Goal: Information Seeking & Learning: Learn about a topic

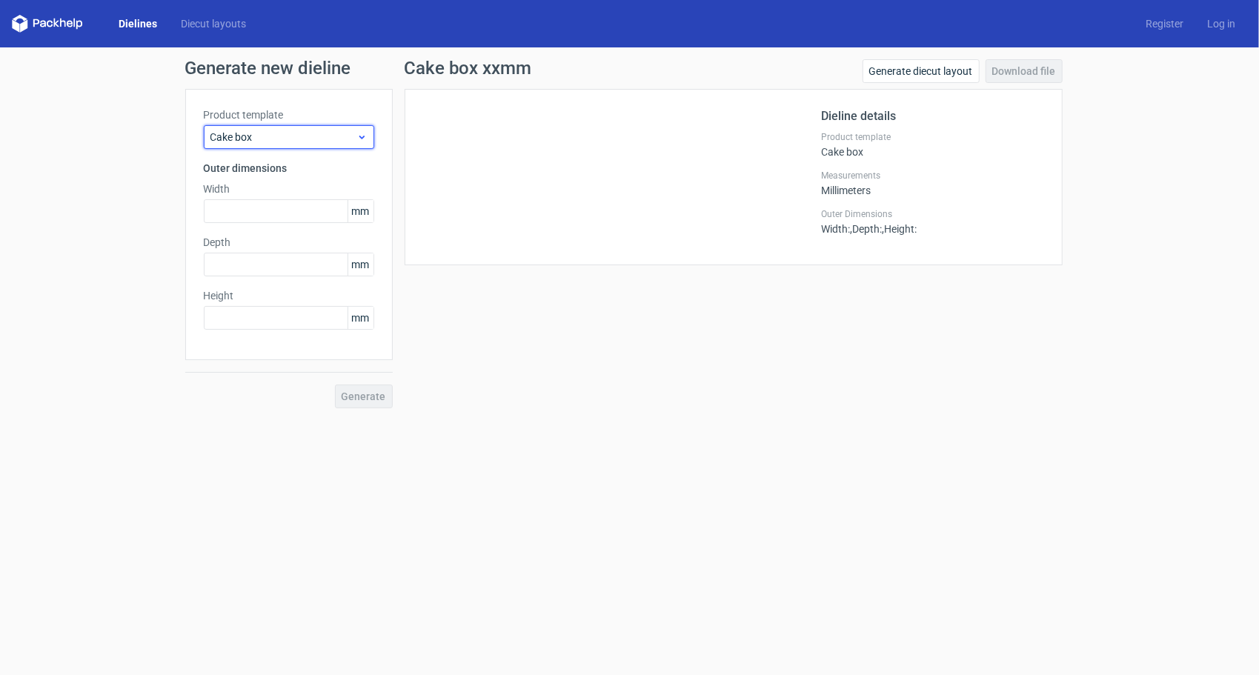
click at [301, 135] on span "Cake box" at bounding box center [284, 137] width 146 height 15
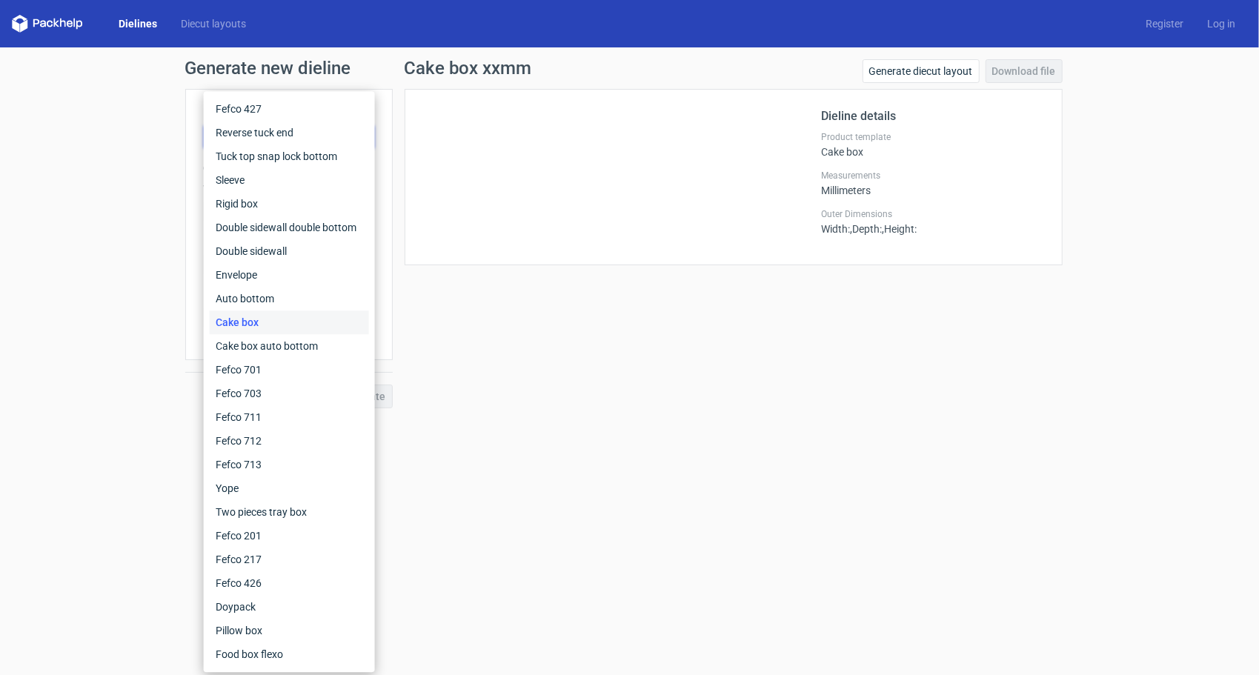
click at [664, 329] on div "Cake box xxmm Generate diecut layout Download file Dieline details Product temp…" at bounding box center [734, 233] width 682 height 349
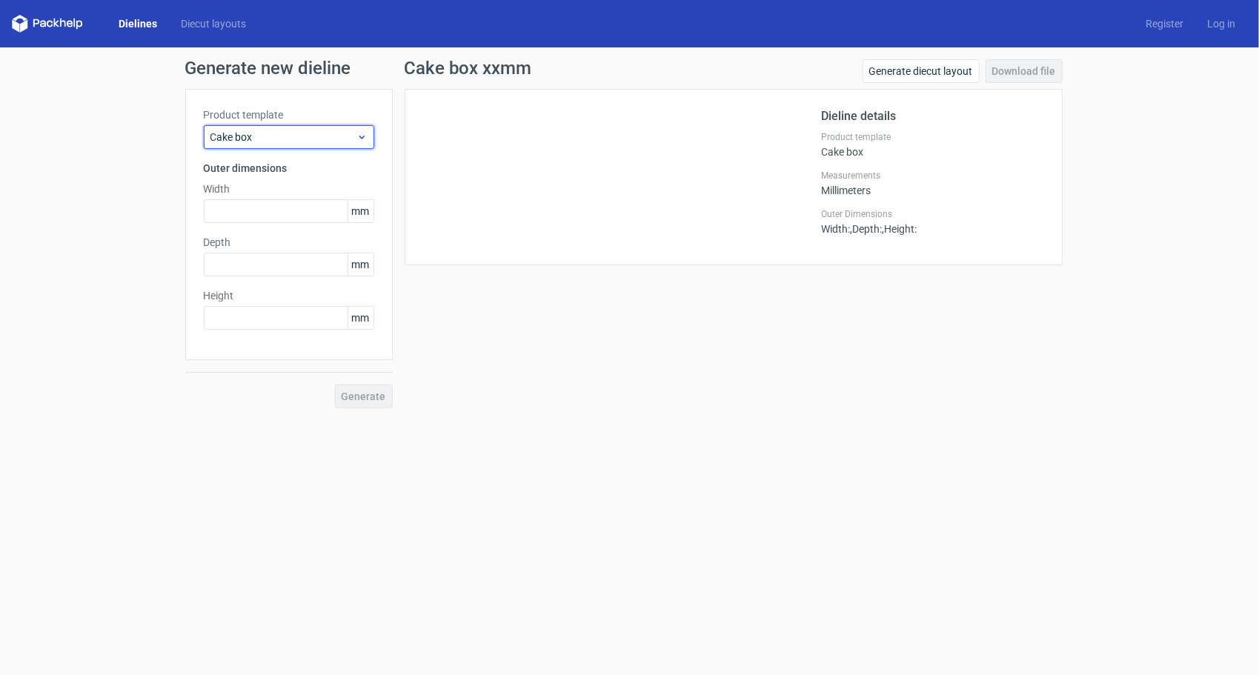
click at [298, 134] on span "Cake box" at bounding box center [284, 137] width 146 height 15
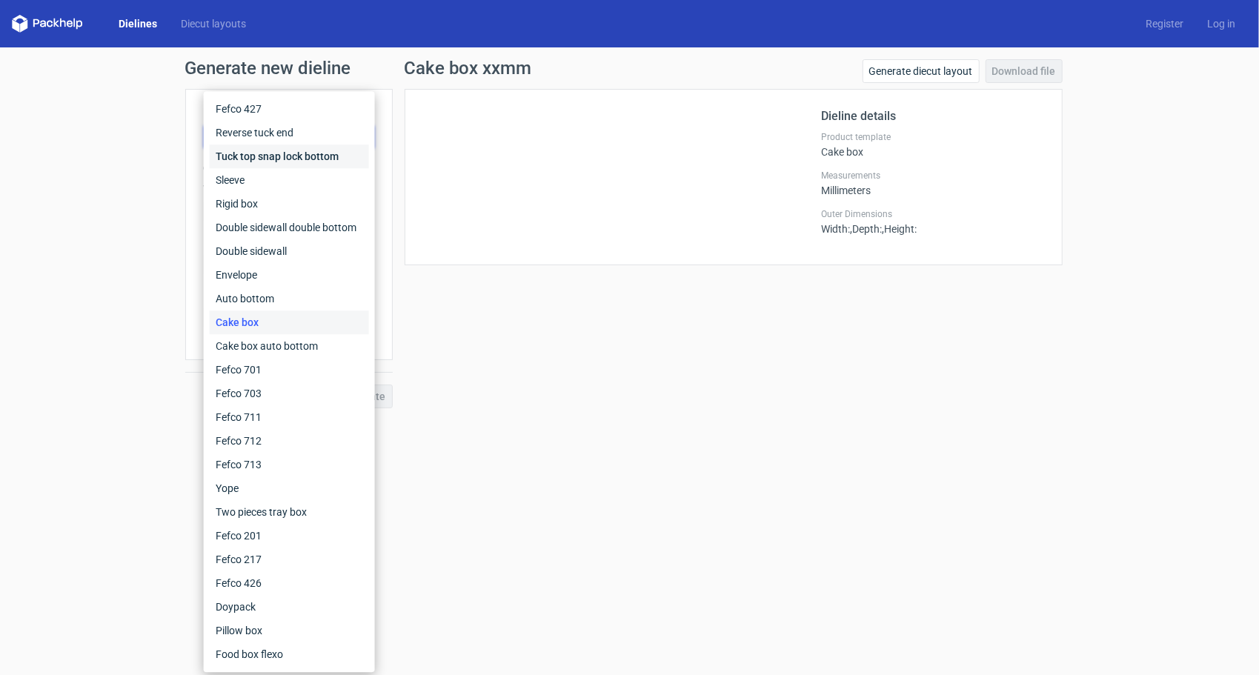
click at [277, 147] on div "Tuck top snap lock bottom" at bounding box center [289, 157] width 159 height 24
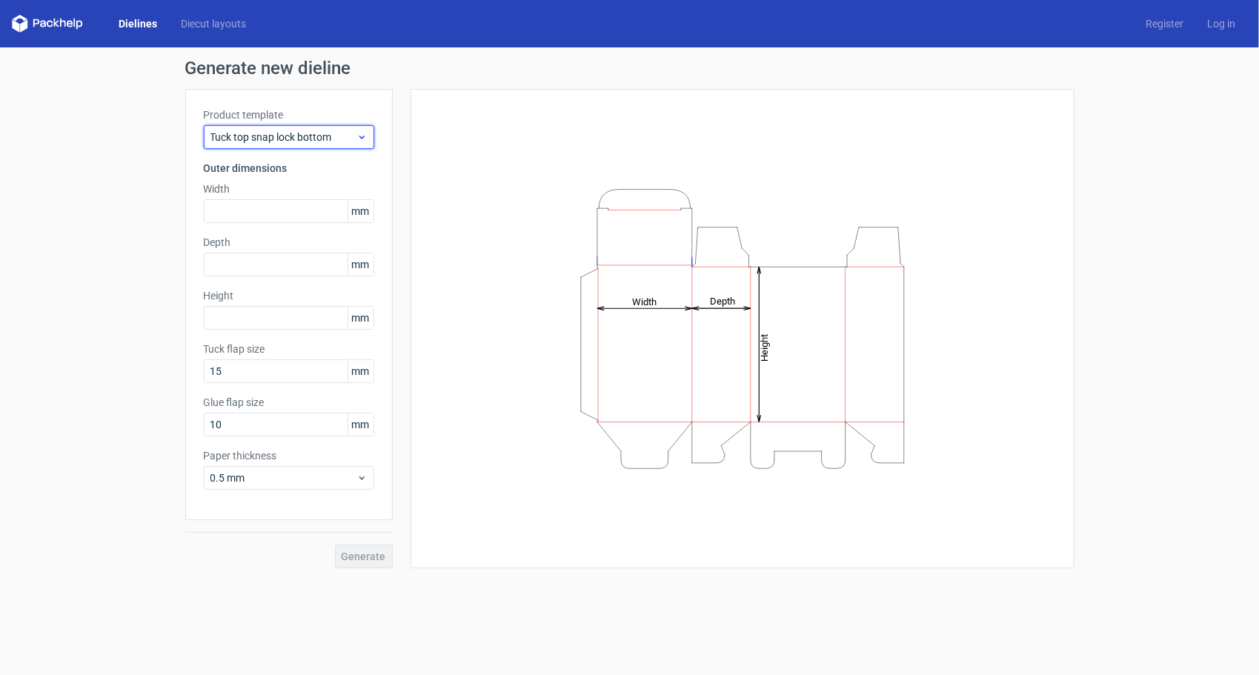
click at [277, 137] on span "Tuck top snap lock bottom" at bounding box center [284, 137] width 146 height 15
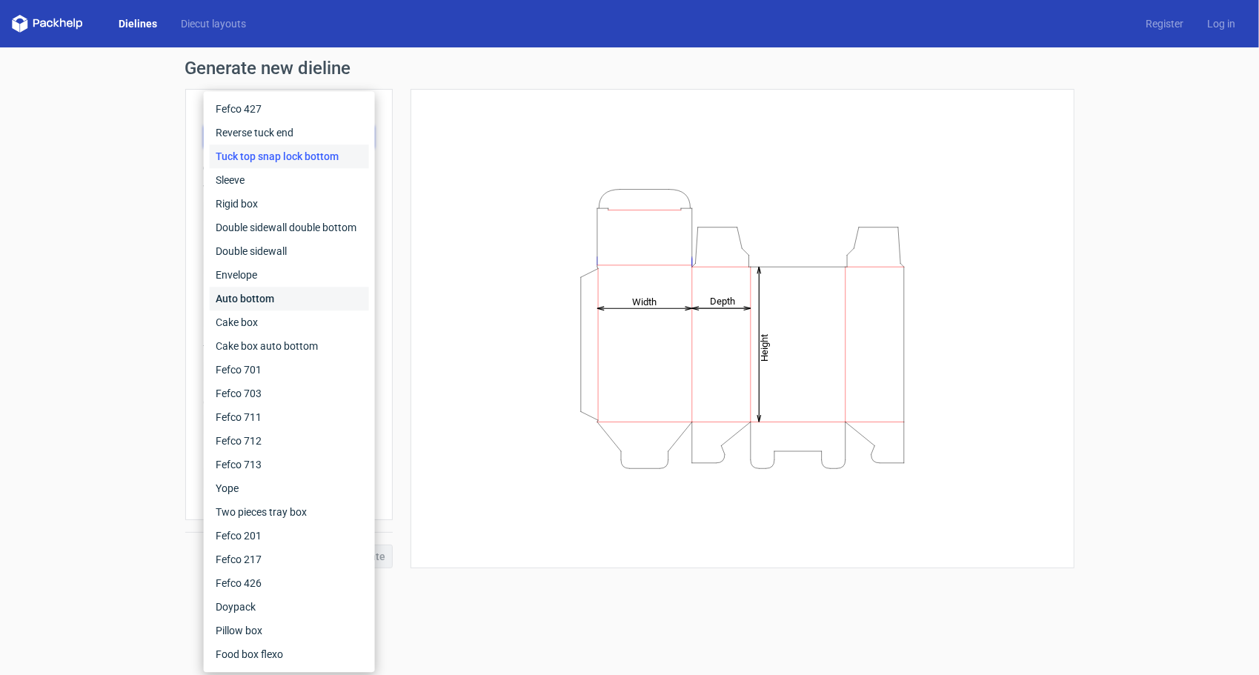
click at [285, 308] on div "Auto bottom" at bounding box center [289, 299] width 159 height 24
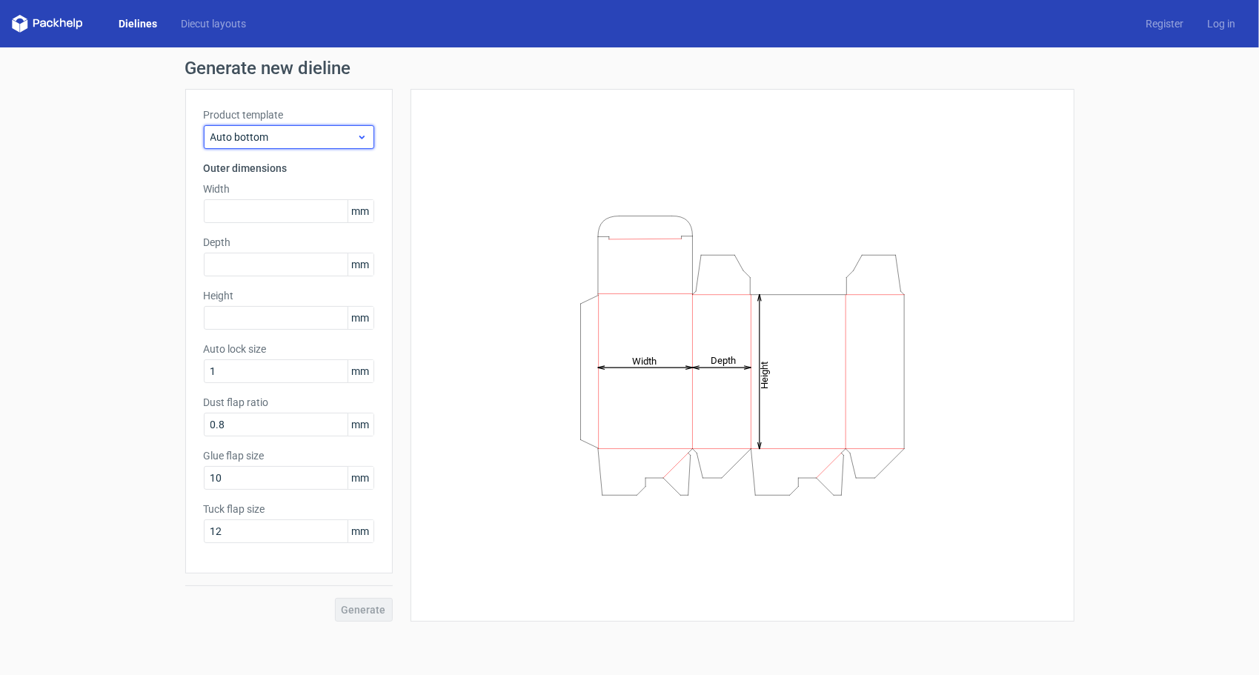
click at [275, 132] on span "Auto bottom" at bounding box center [284, 137] width 146 height 15
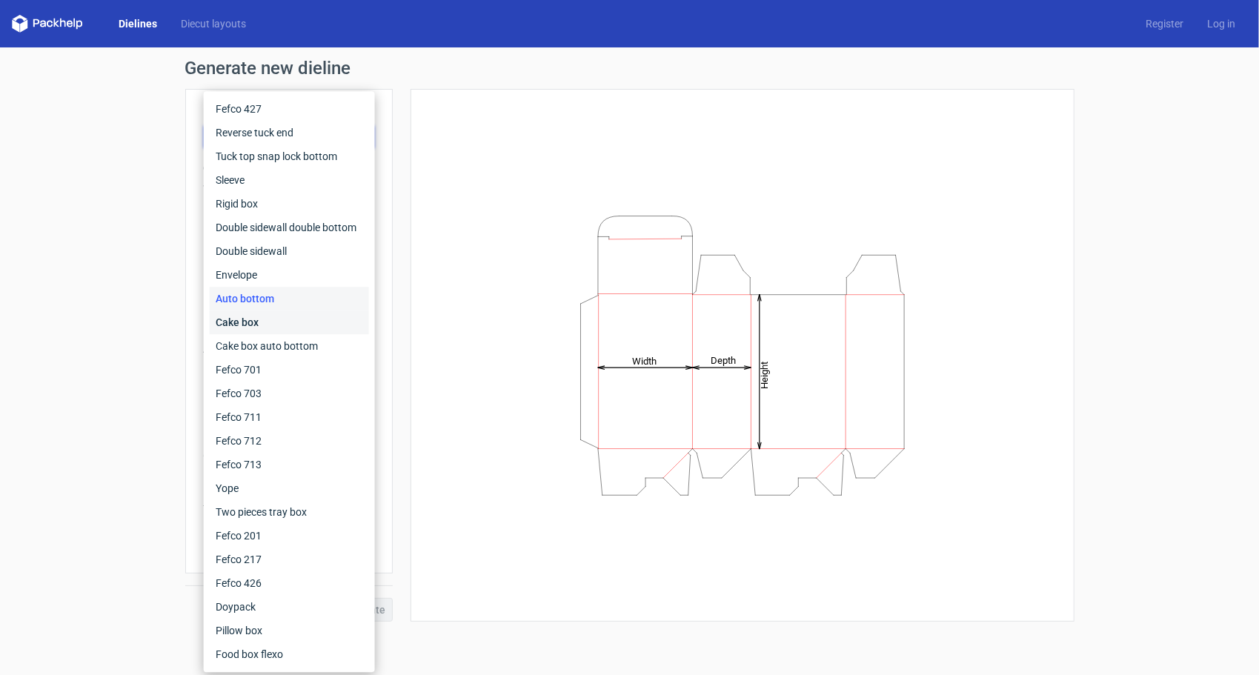
click at [280, 325] on div "Cake box" at bounding box center [289, 323] width 159 height 24
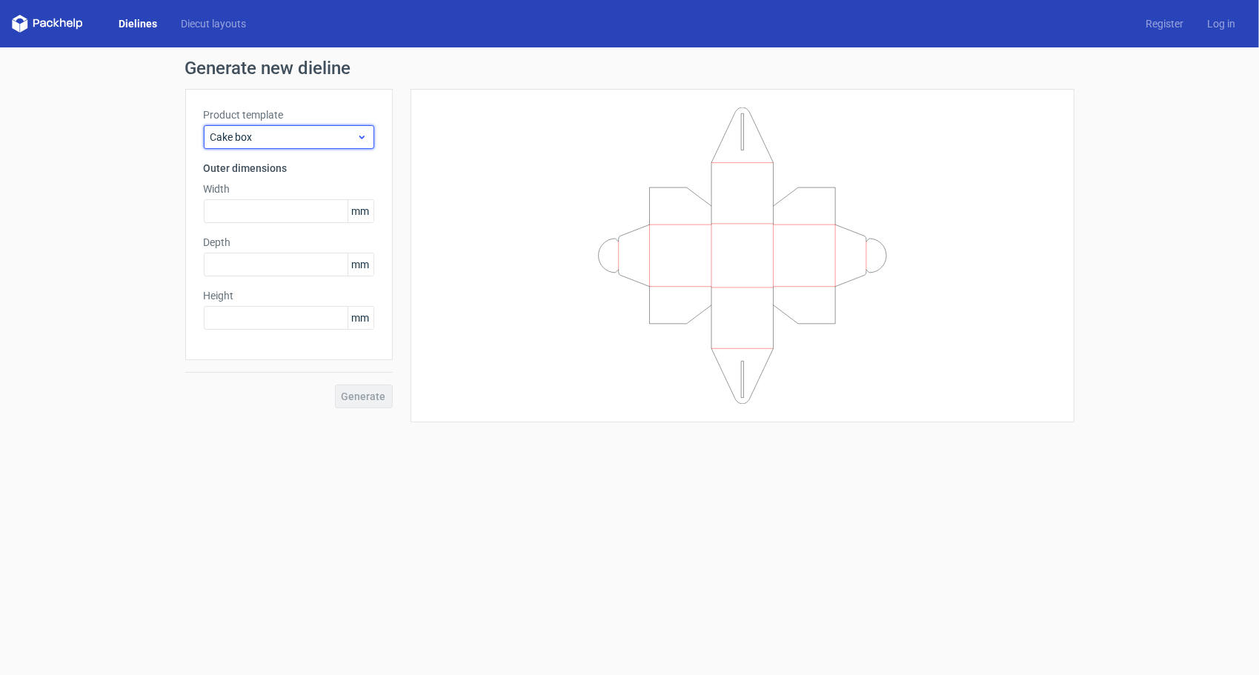
click at [296, 136] on span "Cake box" at bounding box center [284, 137] width 146 height 15
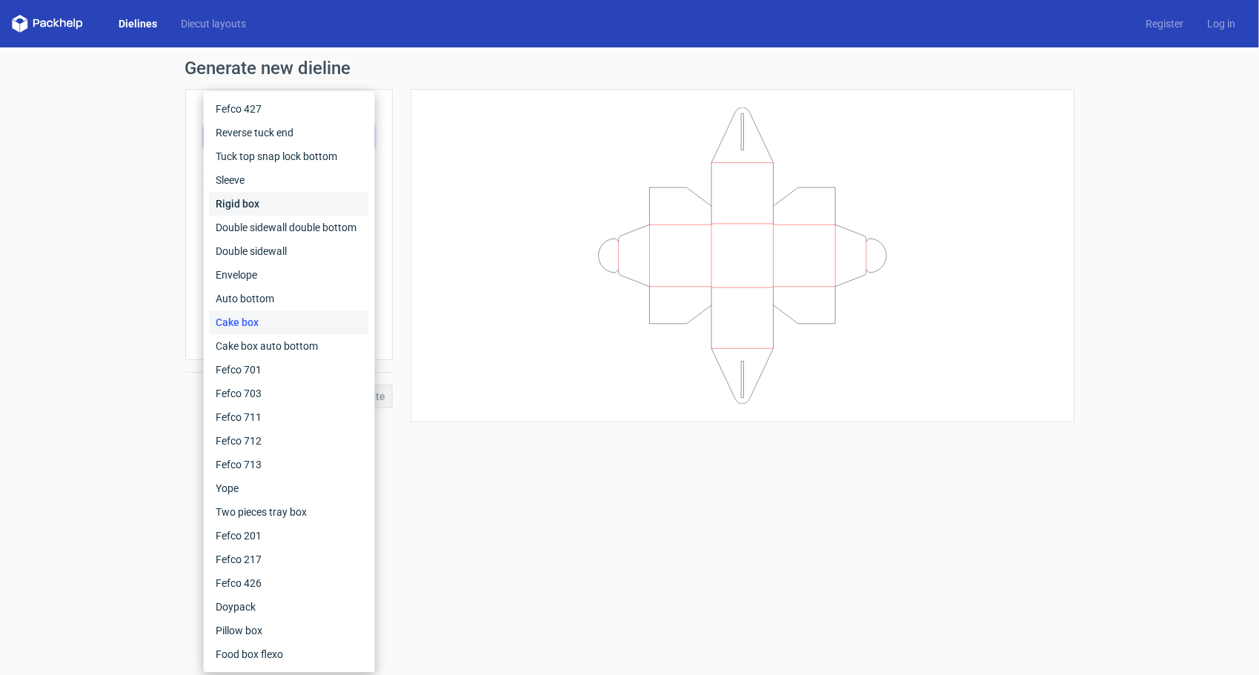
click at [279, 211] on div "Rigid box" at bounding box center [289, 204] width 159 height 24
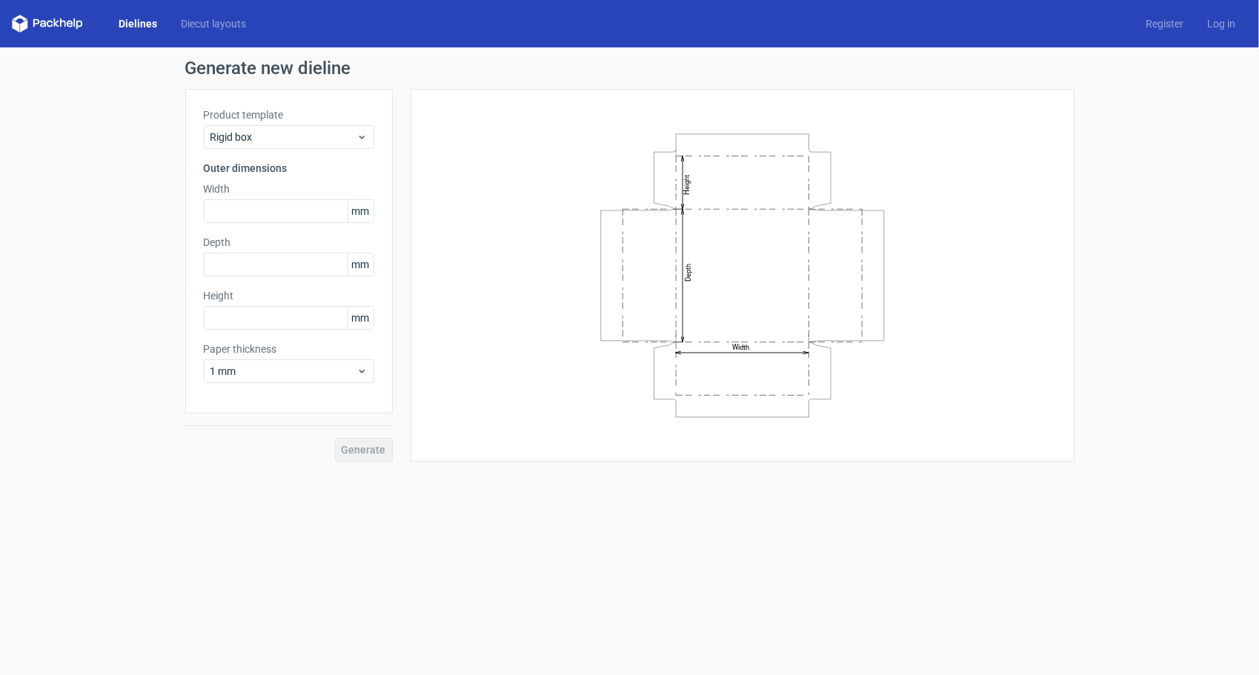
click at [262, 123] on div "Product template Rigid box" at bounding box center [289, 128] width 170 height 42
click at [263, 136] on span "Rigid box" at bounding box center [284, 137] width 146 height 15
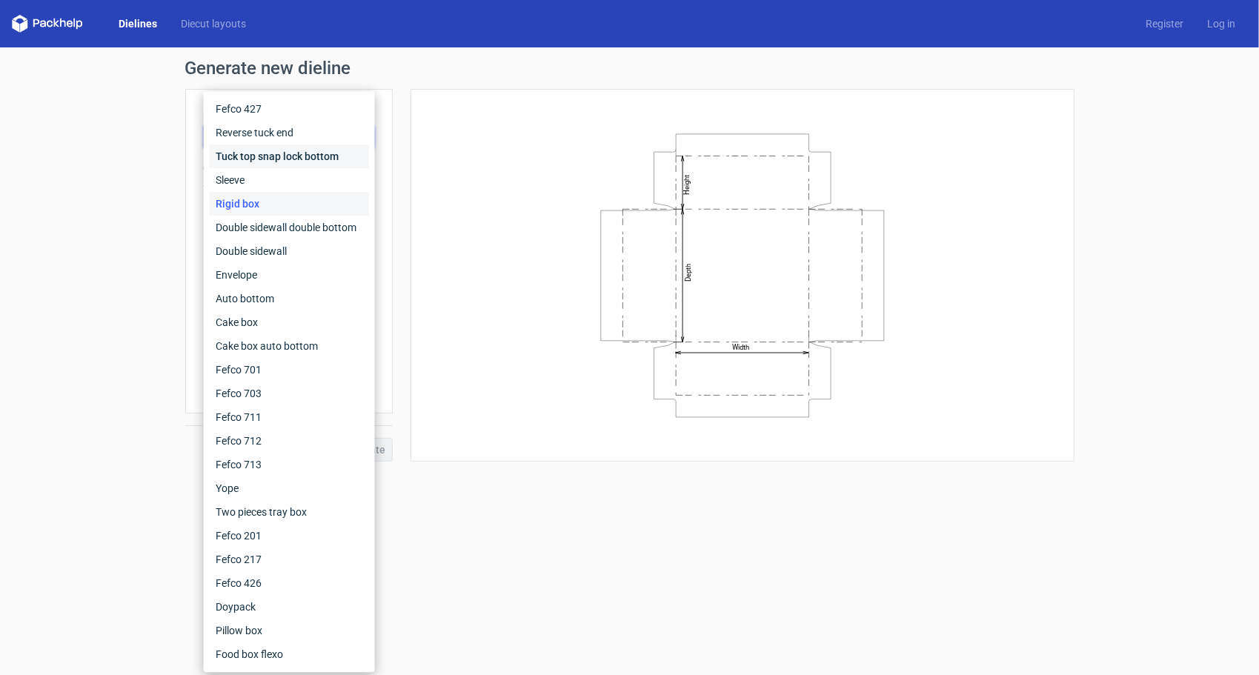
click at [264, 159] on div "Tuck top snap lock bottom" at bounding box center [289, 157] width 159 height 24
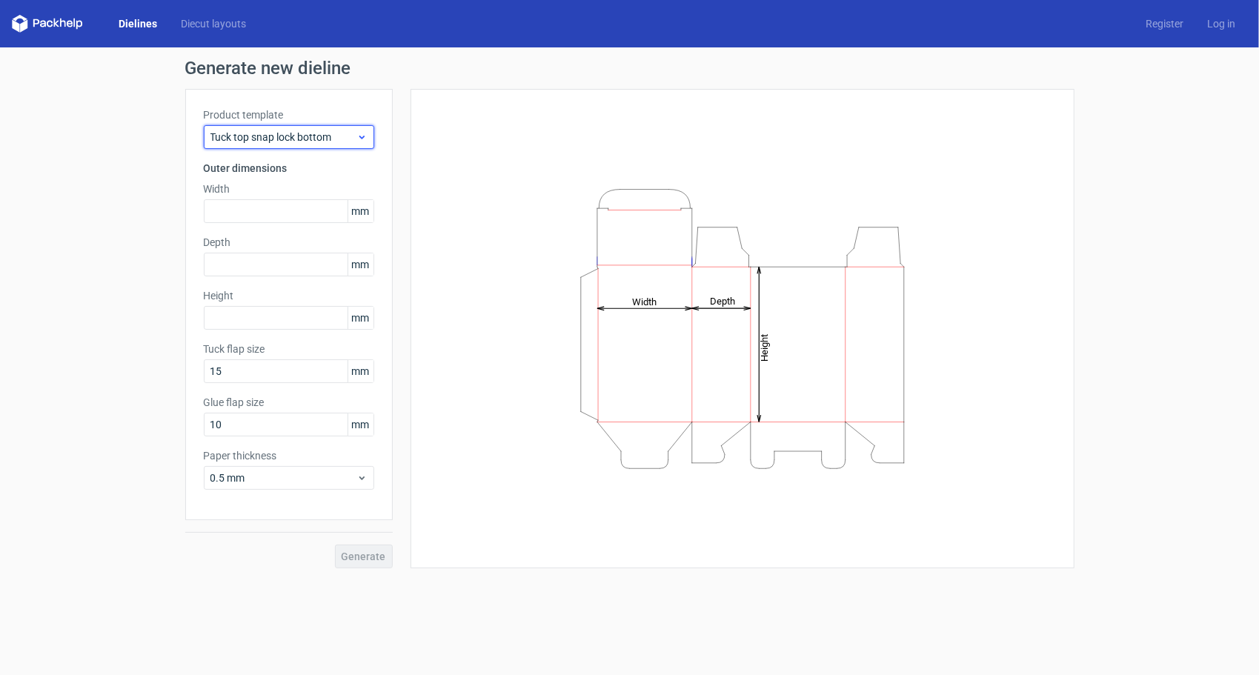
click at [260, 133] on span "Tuck top snap lock bottom" at bounding box center [284, 137] width 146 height 15
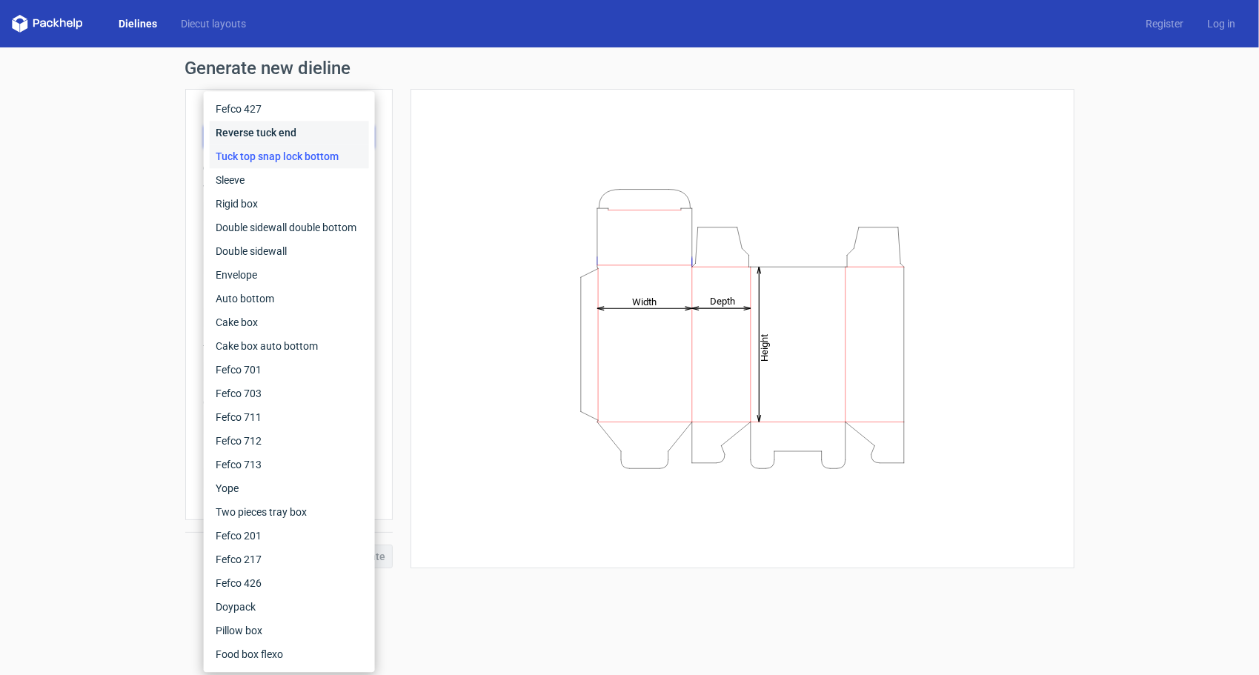
click at [256, 135] on div "Reverse tuck end" at bounding box center [289, 133] width 159 height 24
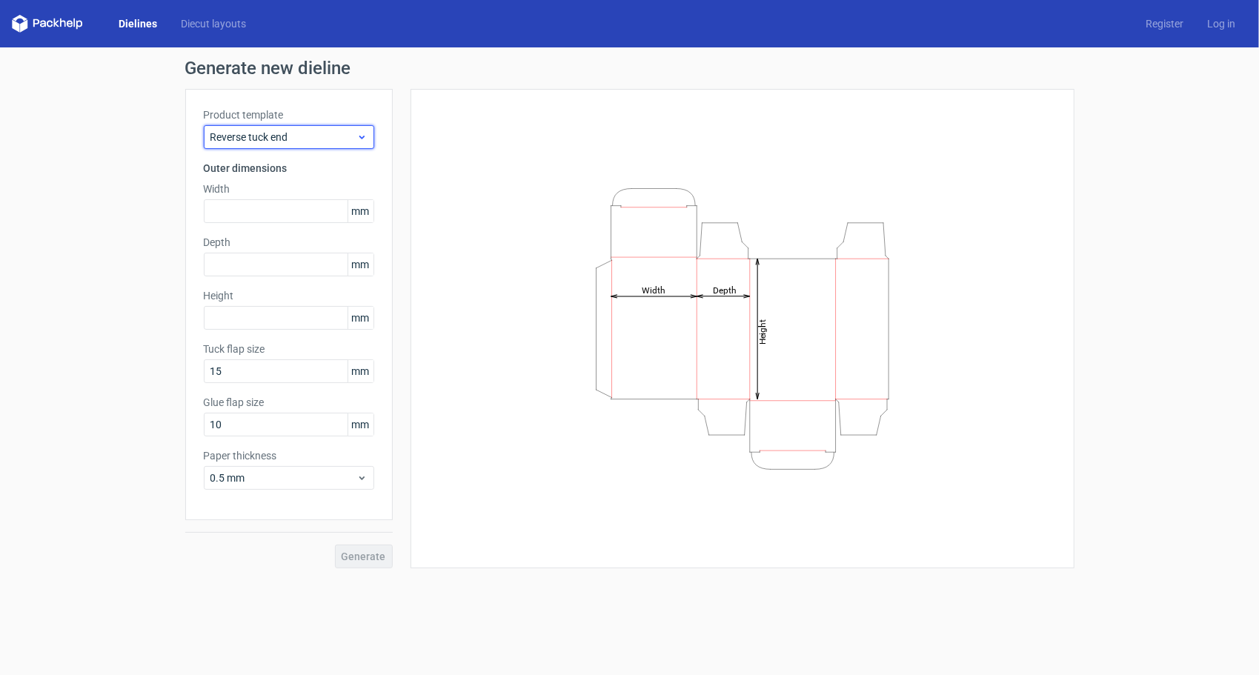
click at [258, 127] on div "Reverse tuck end" at bounding box center [289, 137] width 170 height 24
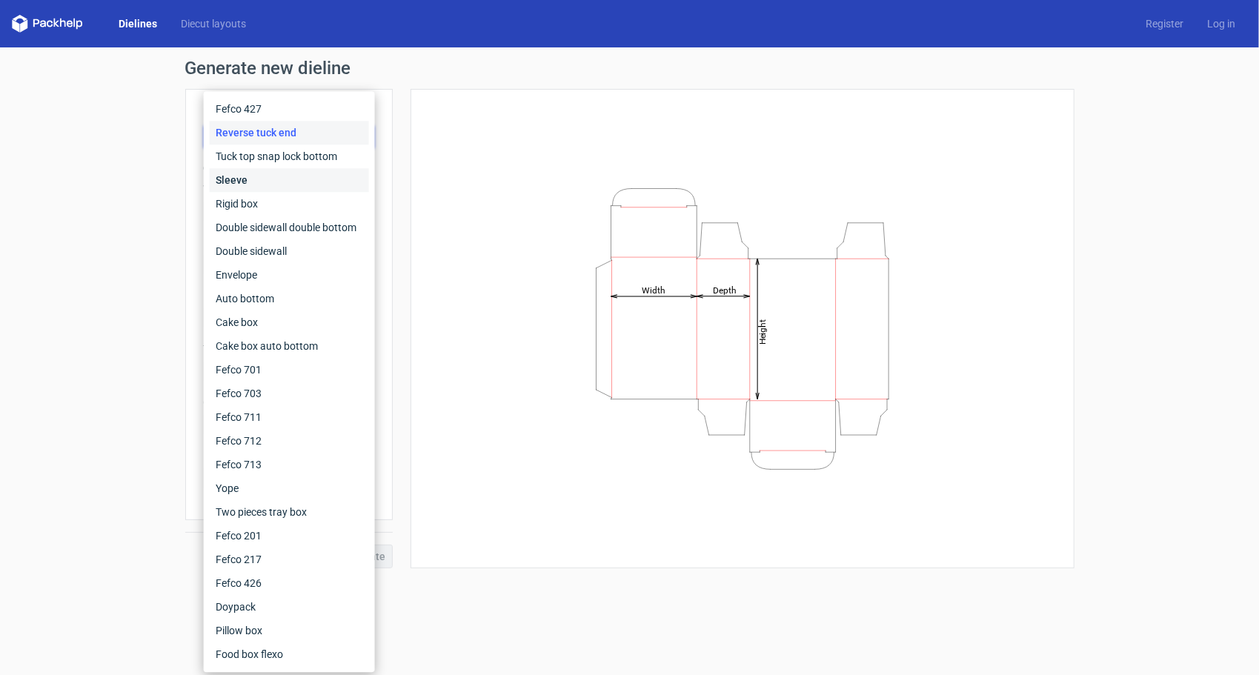
click at [246, 185] on div "Sleeve" at bounding box center [289, 180] width 159 height 24
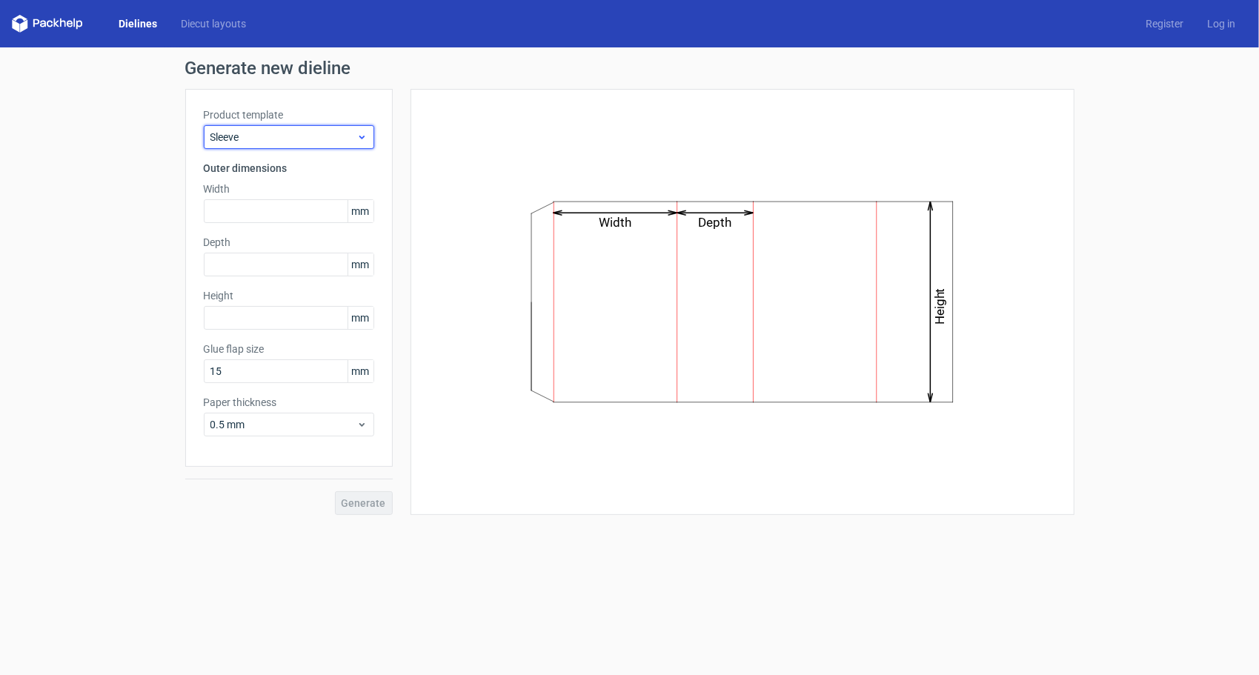
click at [264, 126] on div "Sleeve" at bounding box center [289, 137] width 170 height 24
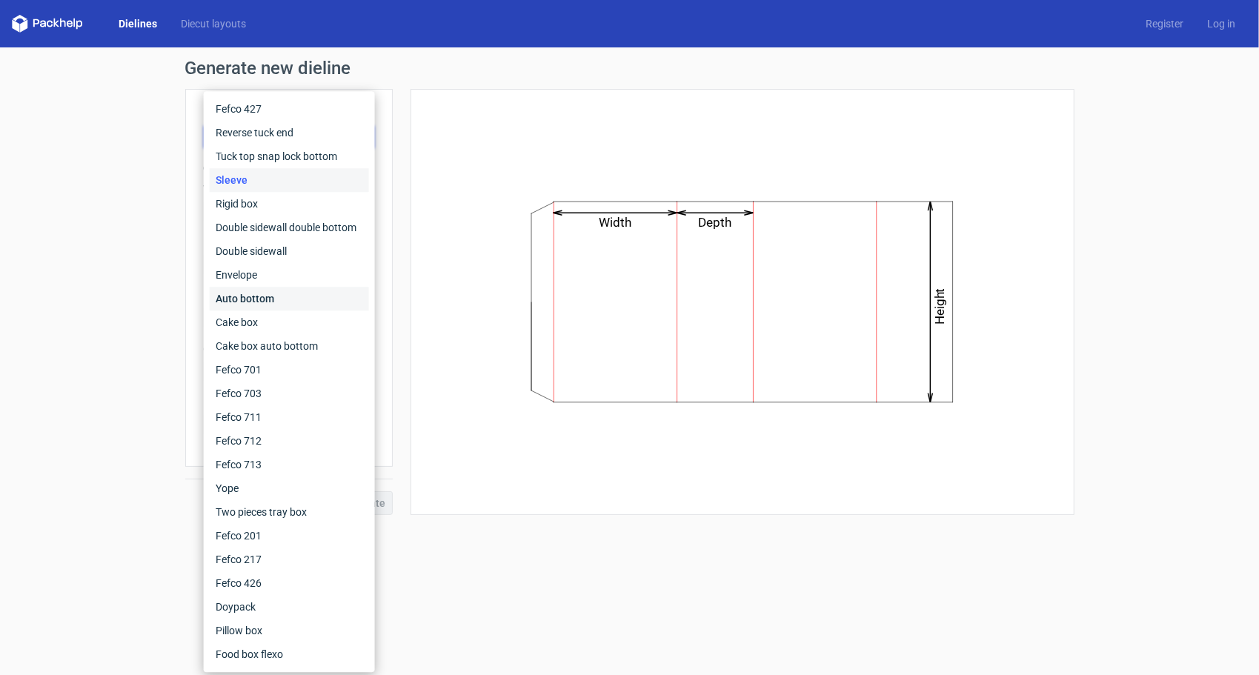
click at [265, 310] on div "Auto bottom" at bounding box center [289, 299] width 159 height 24
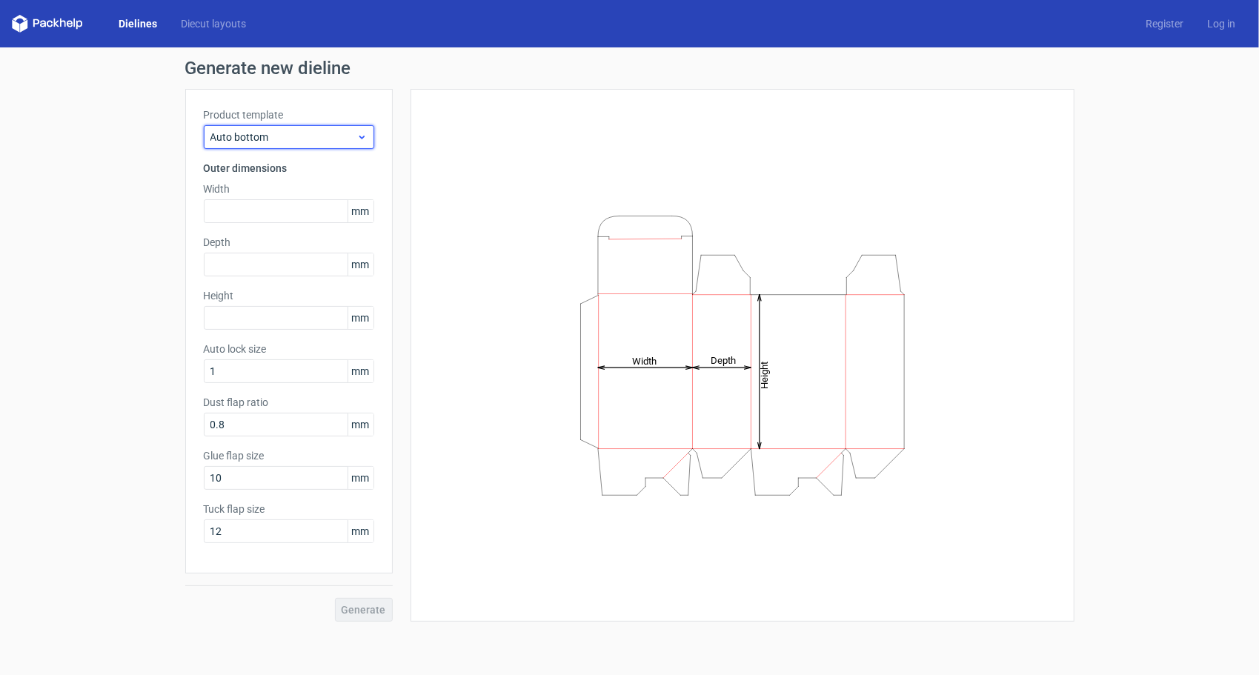
click at [284, 130] on span "Auto bottom" at bounding box center [284, 137] width 146 height 15
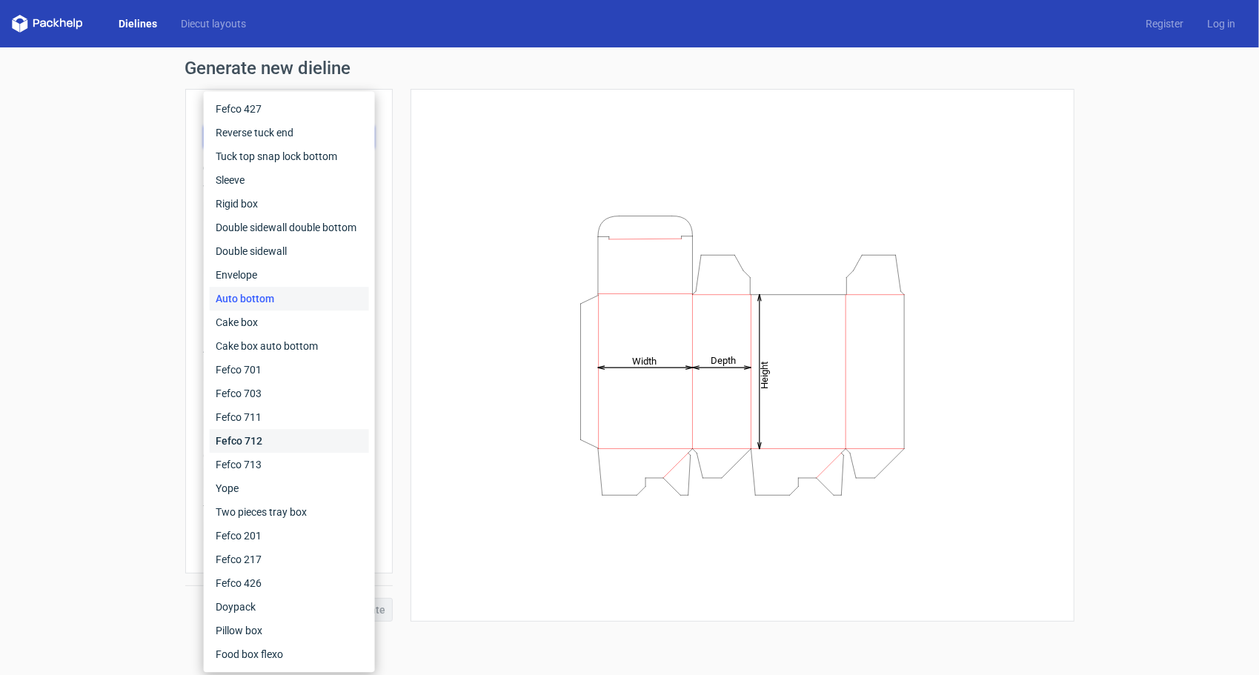
click at [259, 437] on div "Fefco 712" at bounding box center [289, 441] width 159 height 24
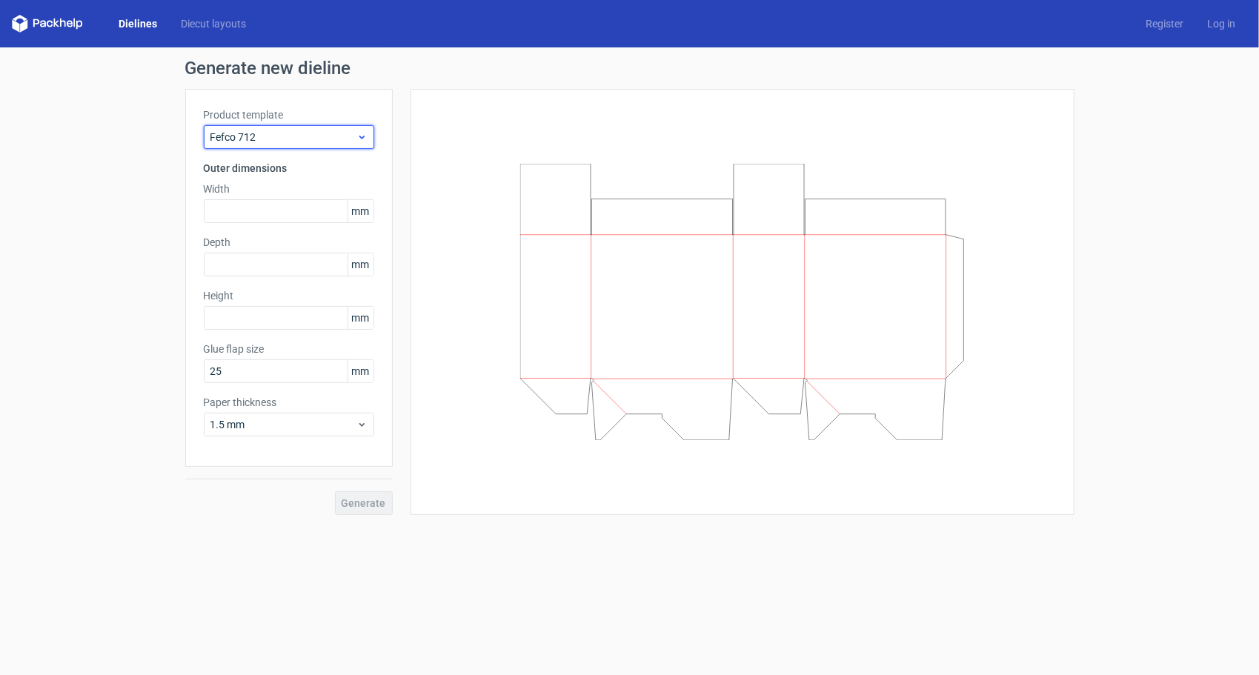
click at [283, 141] on span "Fefco 712" at bounding box center [284, 137] width 146 height 15
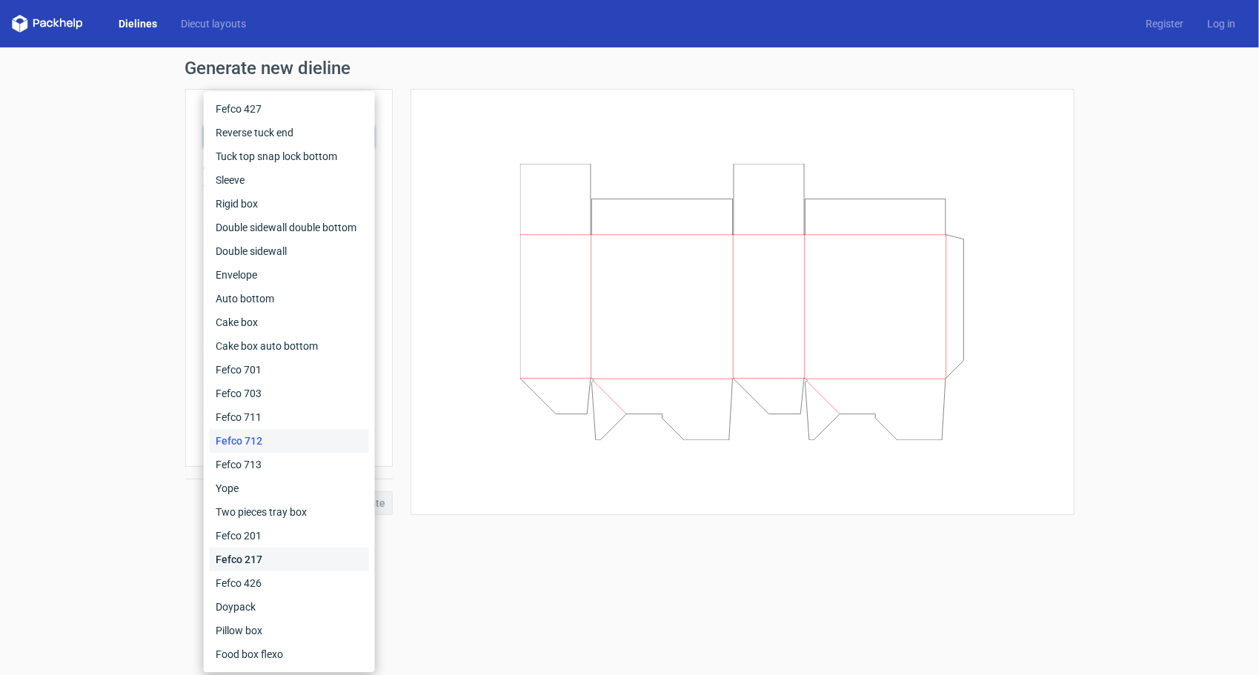
click at [246, 548] on div "Fefco 217" at bounding box center [289, 560] width 159 height 24
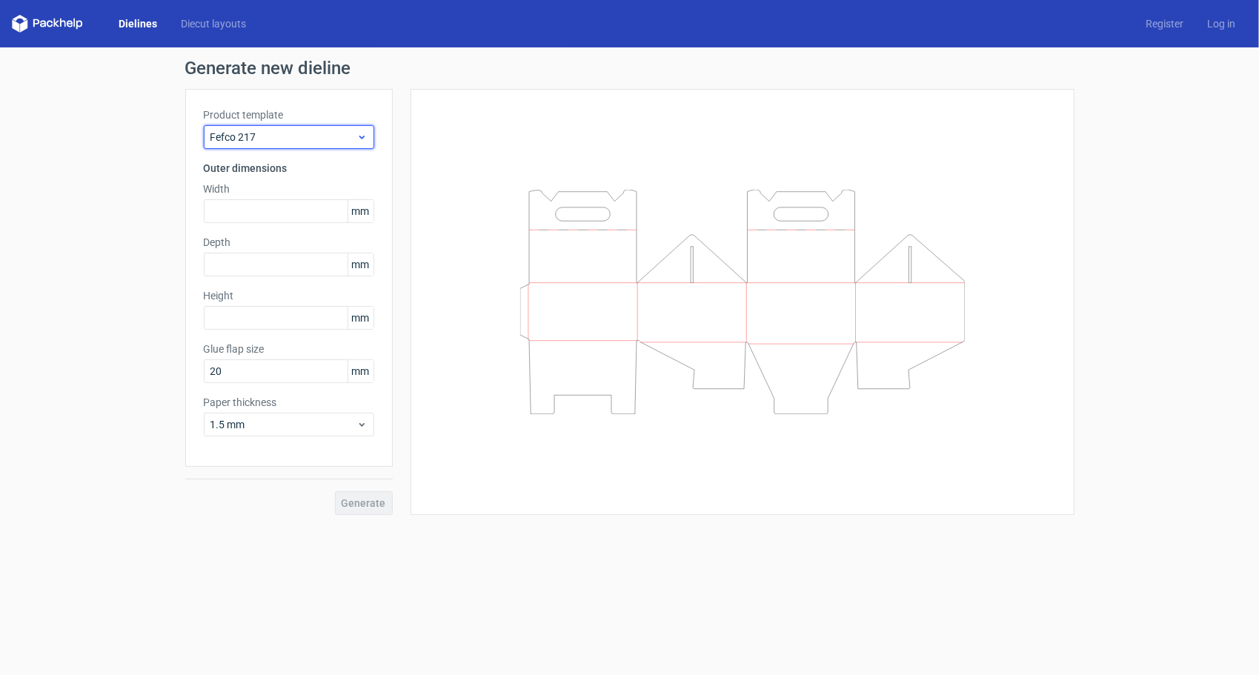
click at [293, 132] on span "Fefco 217" at bounding box center [284, 137] width 146 height 15
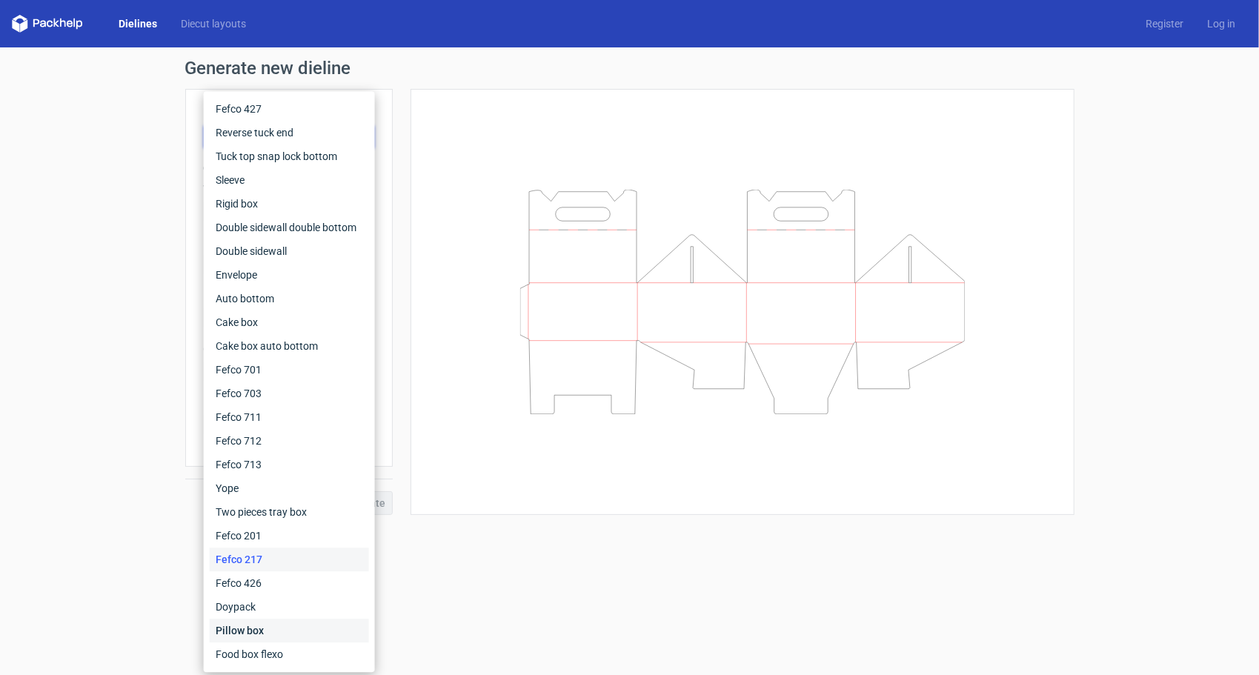
click at [260, 626] on div "Pillow box" at bounding box center [289, 631] width 159 height 24
